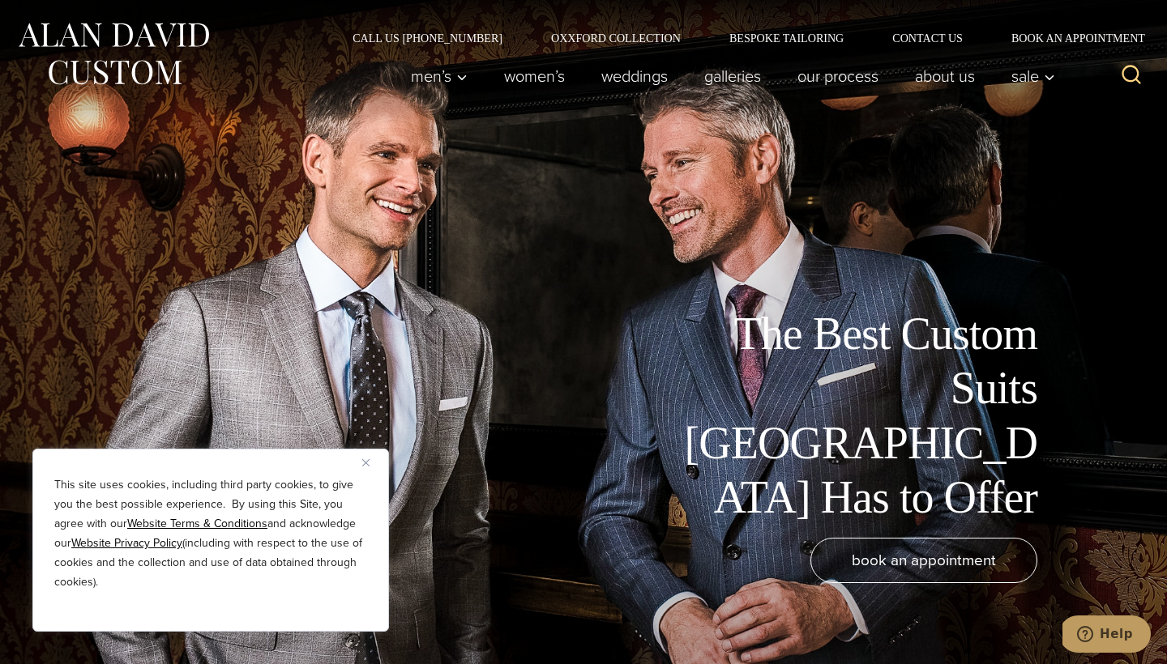
click at [361, 457] on div "This site uses cookies, including third party cookies, to give you the best pos…" at bounding box center [210, 540] width 357 height 183
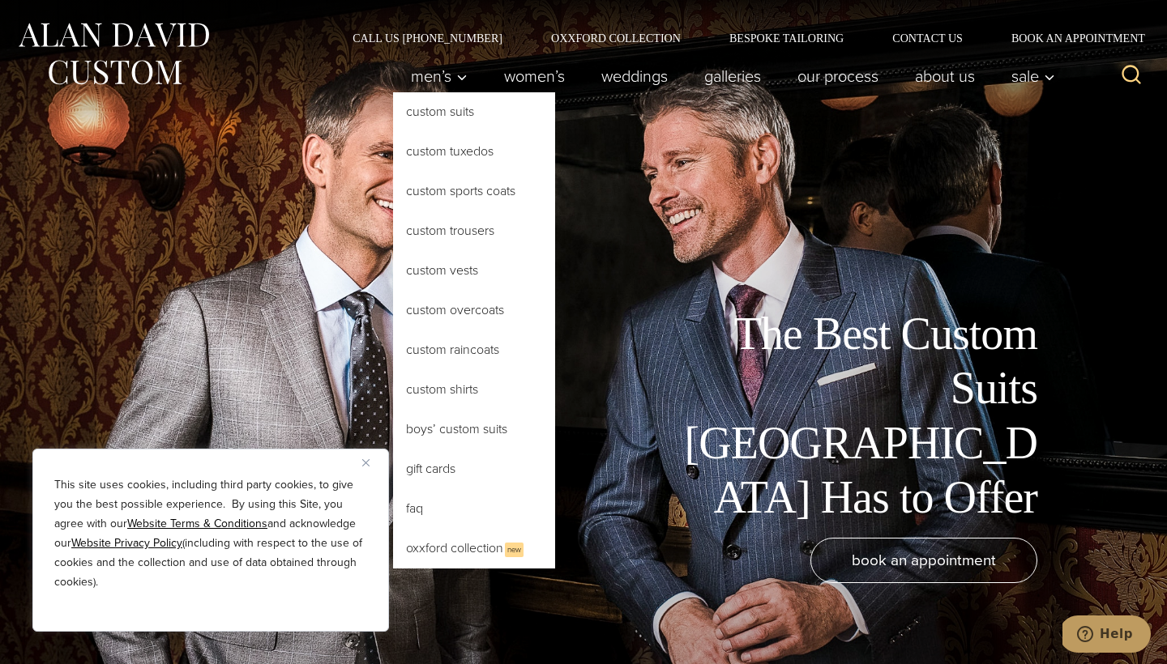
click at [447, 113] on link "Custom Suits" at bounding box center [474, 111] width 162 height 39
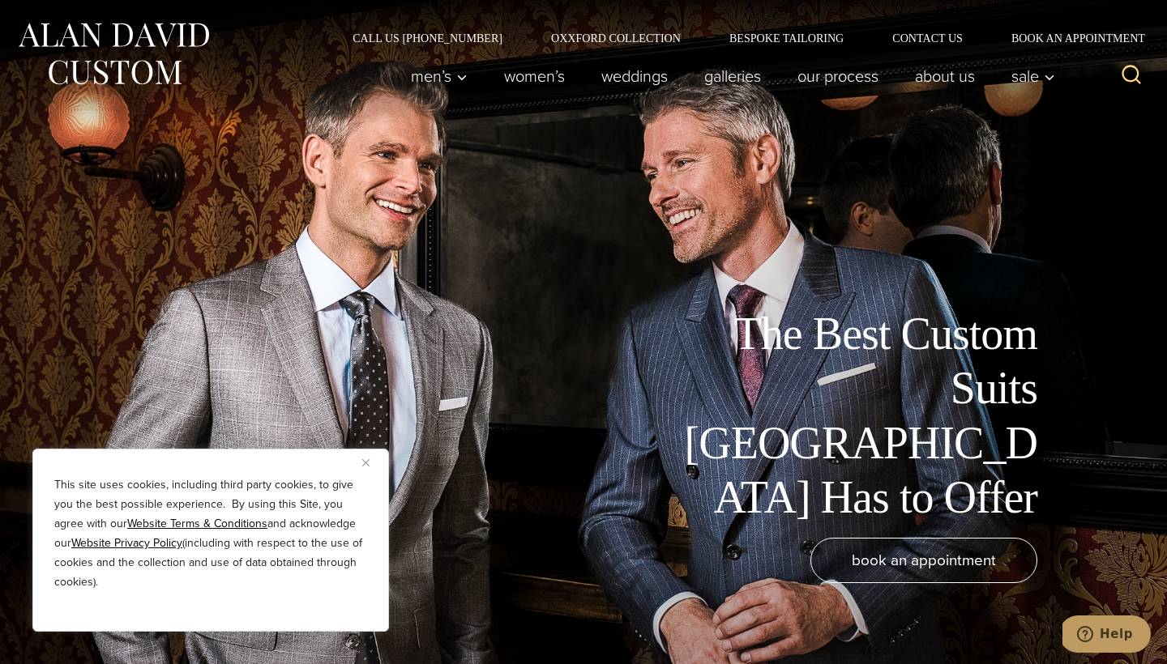
click at [369, 460] on img "Close" at bounding box center [365, 462] width 7 height 7
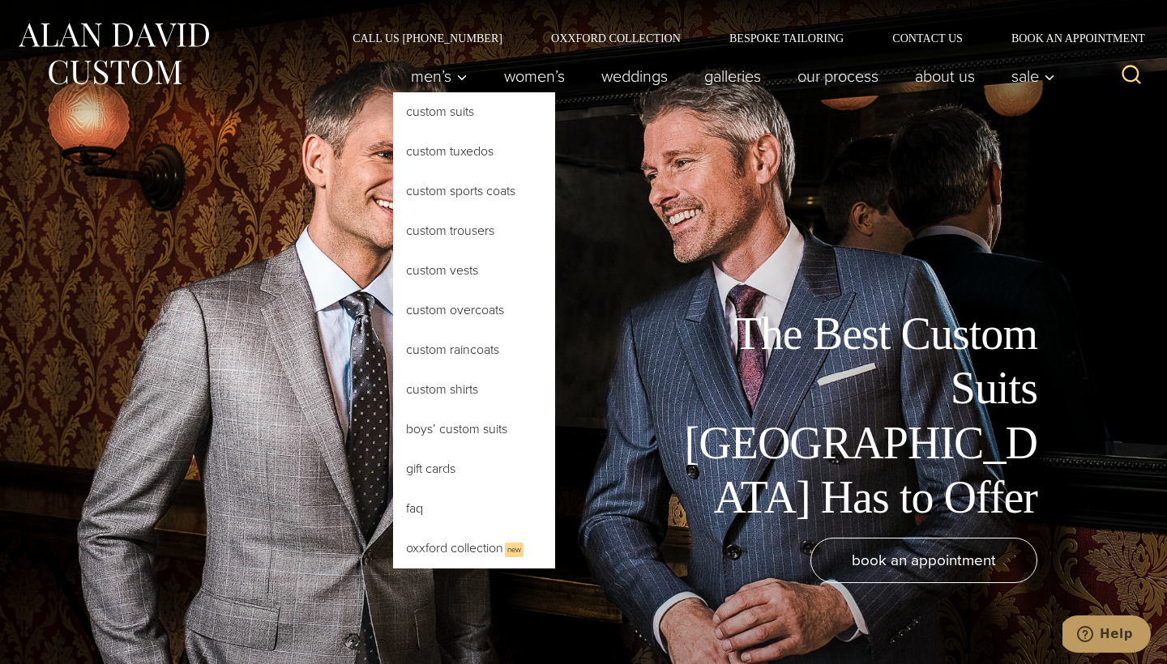
click at [425, 120] on link "Custom Suits" at bounding box center [474, 111] width 162 height 39
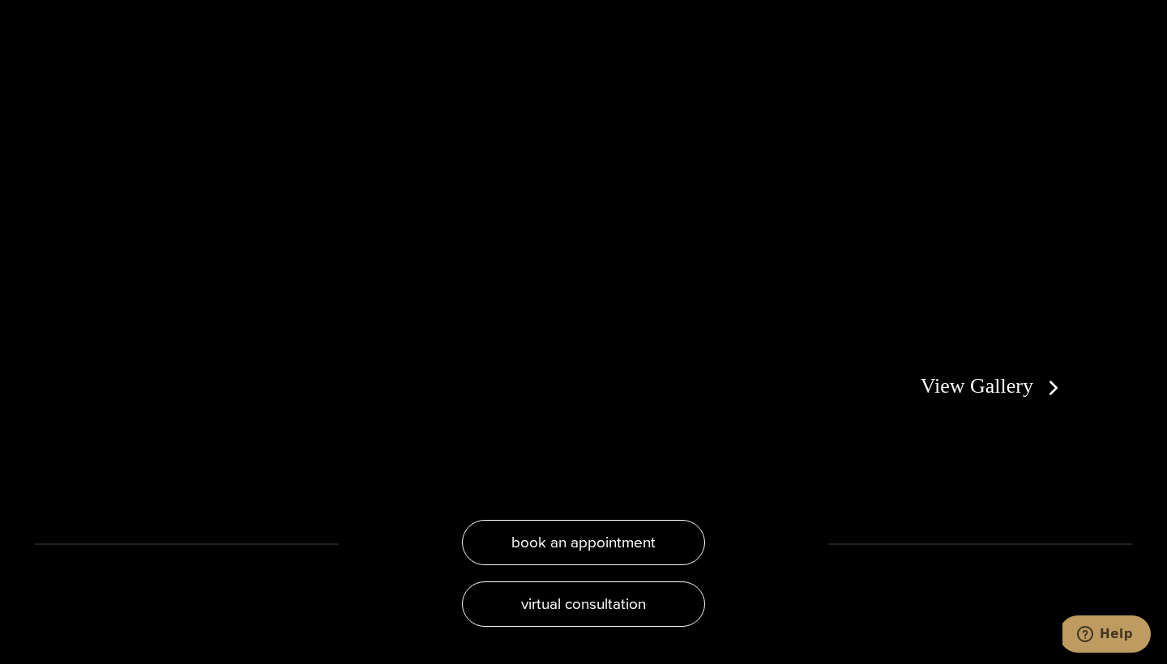
scroll to position [3088, 0]
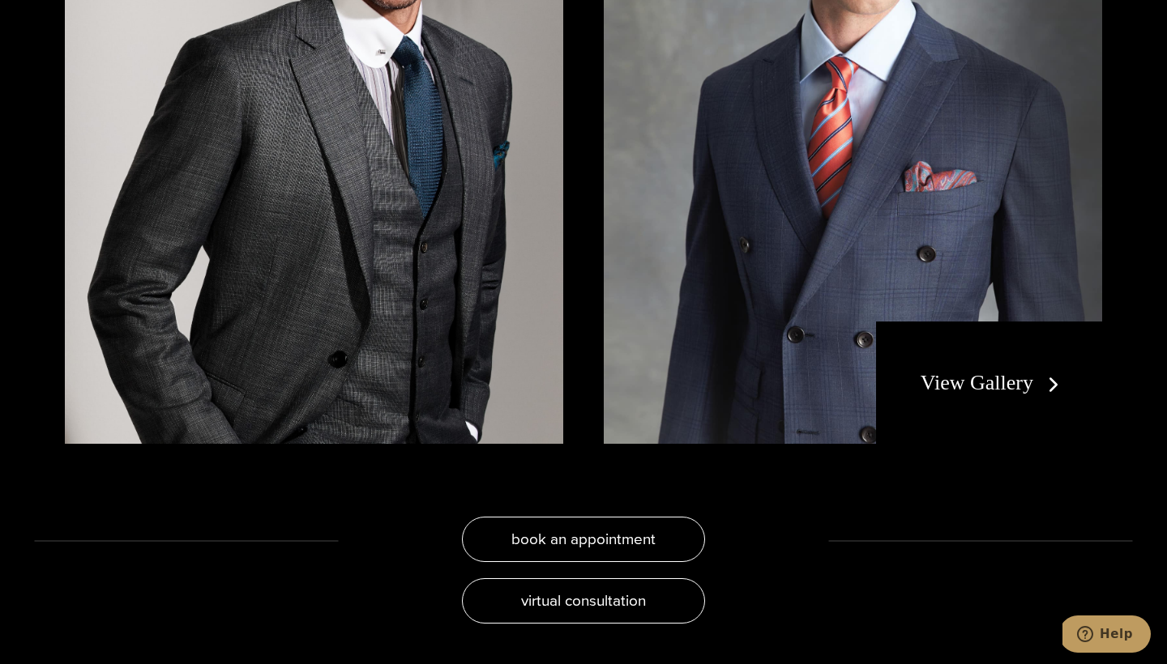
click at [999, 341] on div "View Gallery" at bounding box center [989, 383] width 226 height 123
click at [996, 371] on link "View Gallery" at bounding box center [993, 382] width 145 height 23
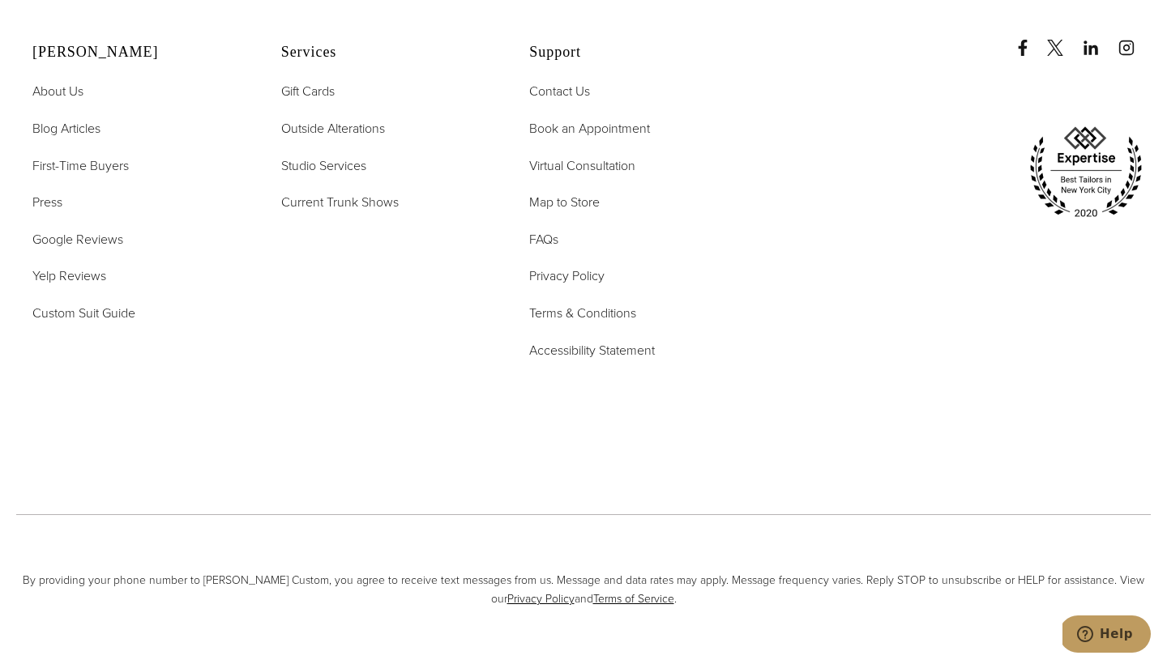
scroll to position [8199, 0]
